Goal: Information Seeking & Learning: Learn about a topic

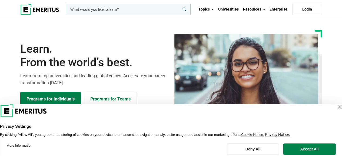
click at [336, 107] on div "Close Layer" at bounding box center [340, 107] width 8 height 8
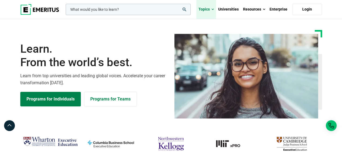
click at [213, 8] on span at bounding box center [213, 9] width 2 height 5
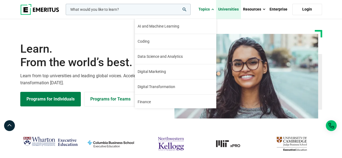
click at [231, 10] on link "Universities" at bounding box center [228, 9] width 25 height 19
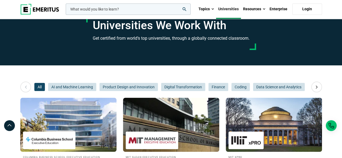
scroll to position [27, 0]
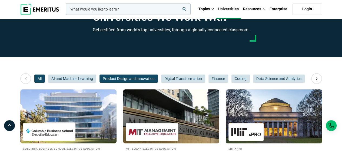
click at [145, 78] on span "Product Design and Innovation" at bounding box center [129, 79] width 58 height 8
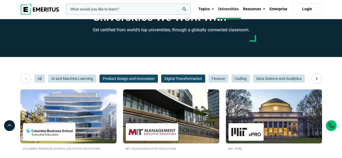
click at [169, 82] on span "Digital Transformation" at bounding box center [183, 79] width 44 height 8
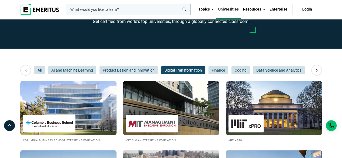
scroll to position [0, 0]
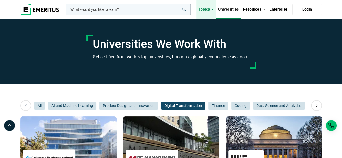
click at [200, 14] on link "Topics" at bounding box center [207, 9] width 20 height 19
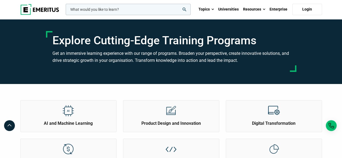
scroll to position [81, 0]
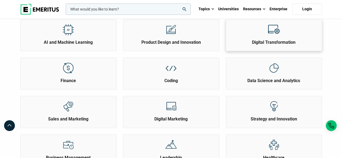
click at [282, 38] on div at bounding box center [274, 29] width 20 height 20
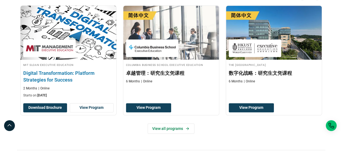
scroll to position [135, 0]
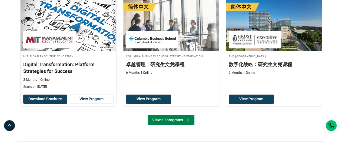
click at [177, 122] on link "View all programs" at bounding box center [171, 120] width 47 height 10
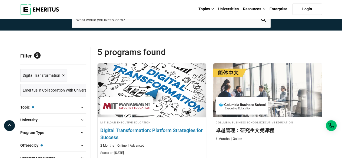
scroll to position [54, 0]
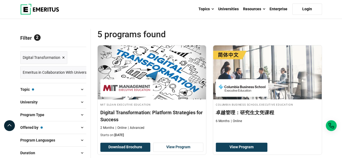
click at [63, 57] on span "×" at bounding box center [63, 58] width 3 height 8
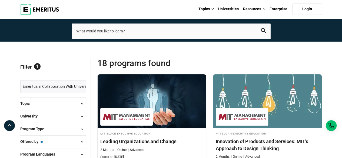
scroll to position [81, 0]
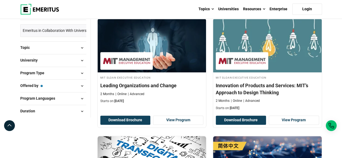
click at [62, 48] on button "Topic" at bounding box center [53, 48] width 66 height 8
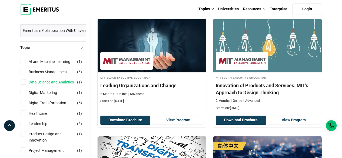
click at [67, 81] on link "Data Science and Analytics" at bounding box center [57, 82] width 56 height 6
checkbox input "true"
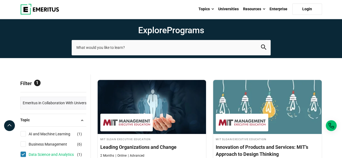
scroll to position [0, 0]
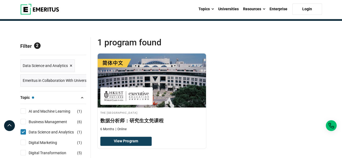
scroll to position [27, 0]
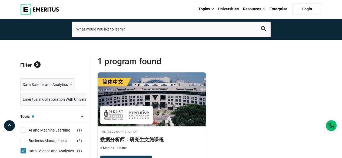
click at [81, 63] on span "Reset all" at bounding box center [78, 65] width 17 height 7
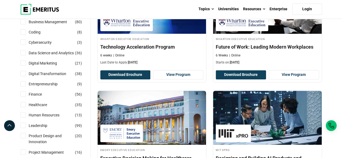
scroll to position [108, 0]
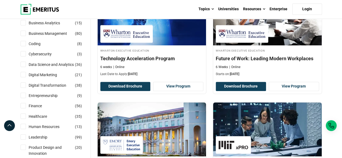
click at [27, 63] on label "Data Science and Analytics ( 36 )" at bounding box center [56, 65] width 59 height 6
click at [26, 63] on input "Data Science and Analytics ( 36 )" at bounding box center [23, 64] width 5 height 5
checkbox input "true"
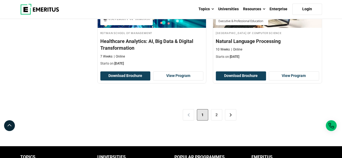
scroll to position [1164, 0]
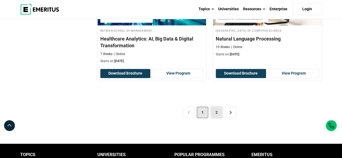
click at [217, 112] on link "2" at bounding box center [216, 112] width 11 height 11
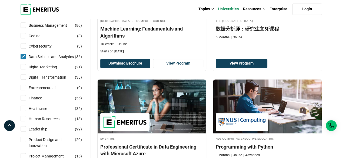
scroll to position [81, 0]
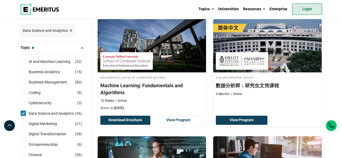
click at [302, 6] on link "Login" at bounding box center [308, 9] width 30 height 11
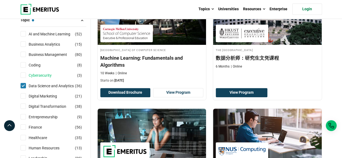
scroll to position [108, 0]
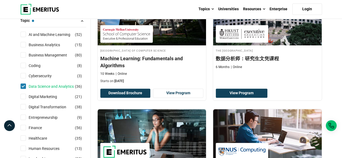
click at [60, 85] on link "Data Science and Analytics" at bounding box center [57, 87] width 56 height 6
checkbox input "false"
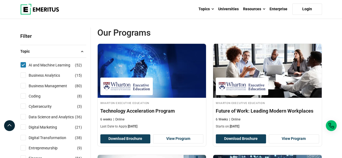
scroll to position [27, 0]
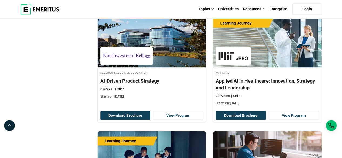
scroll to position [541, 0]
